Goal: Transaction & Acquisition: Purchase product/service

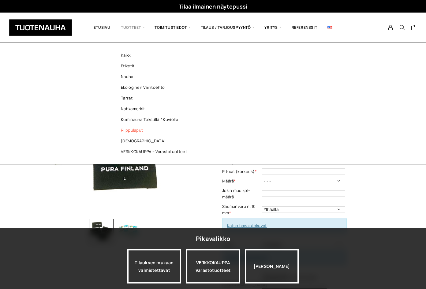
click at [133, 131] on link "Riippulaput" at bounding box center [155, 130] width 89 height 11
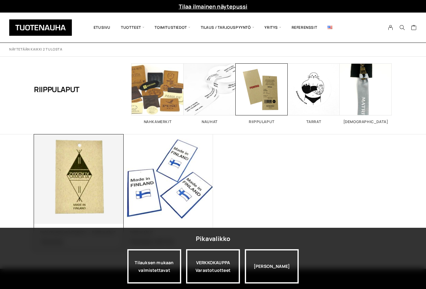
click at [89, 151] on img at bounding box center [79, 179] width 94 height 94
